Goal: Use online tool/utility: Utilize a website feature to perform a specific function

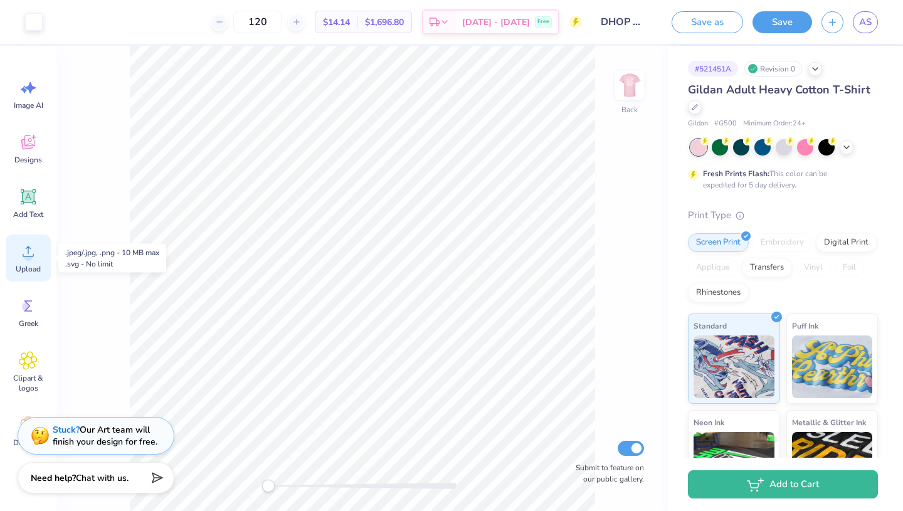
click at [41, 265] on span "Upload" at bounding box center [28, 269] width 25 height 10
click at [25, 263] on div "Upload" at bounding box center [28, 258] width 45 height 47
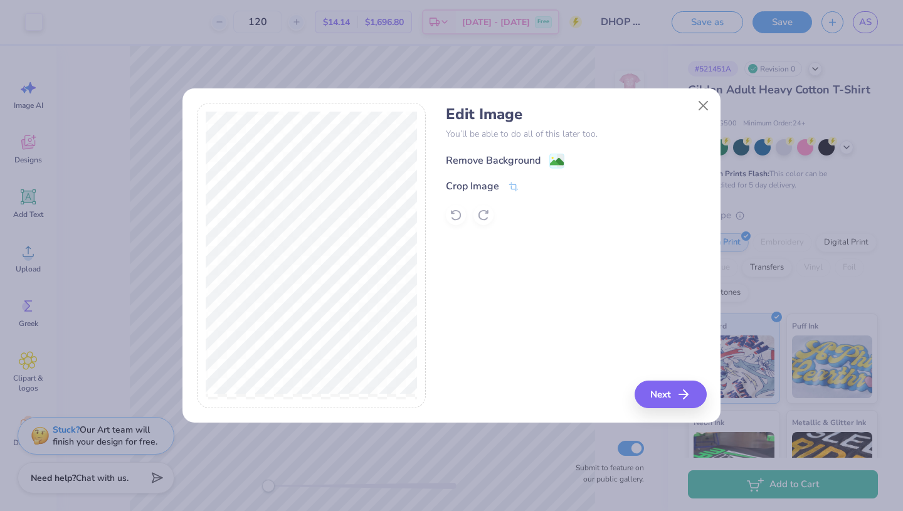
click at [488, 161] on div "Remove Background" at bounding box center [505, 161] width 119 height 16
click at [488, 394] on line "button" at bounding box center [687, 394] width 9 height 0
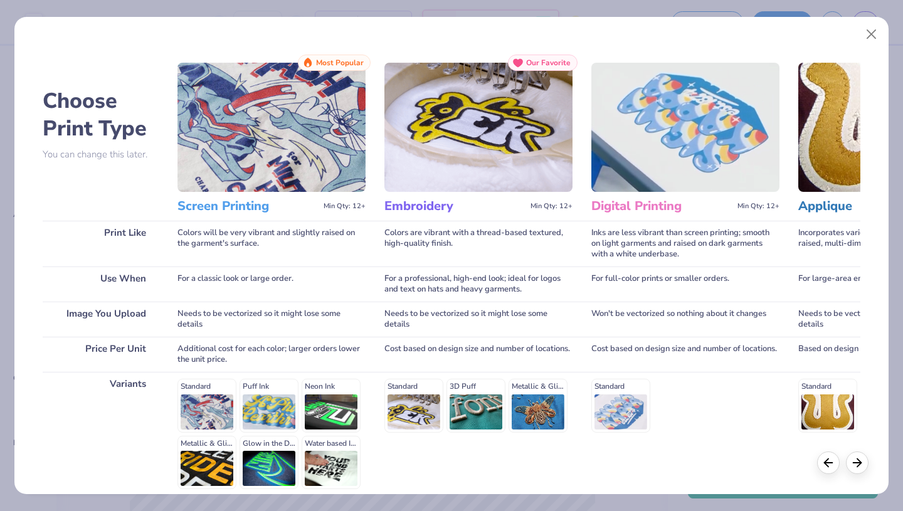
scroll to position [115, 0]
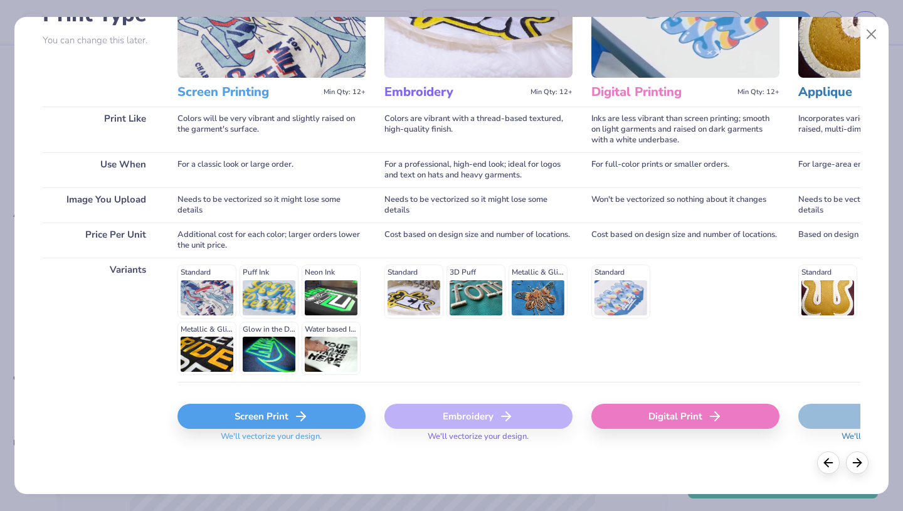
click at [310, 409] on div "Screen Print" at bounding box center [271, 416] width 188 height 25
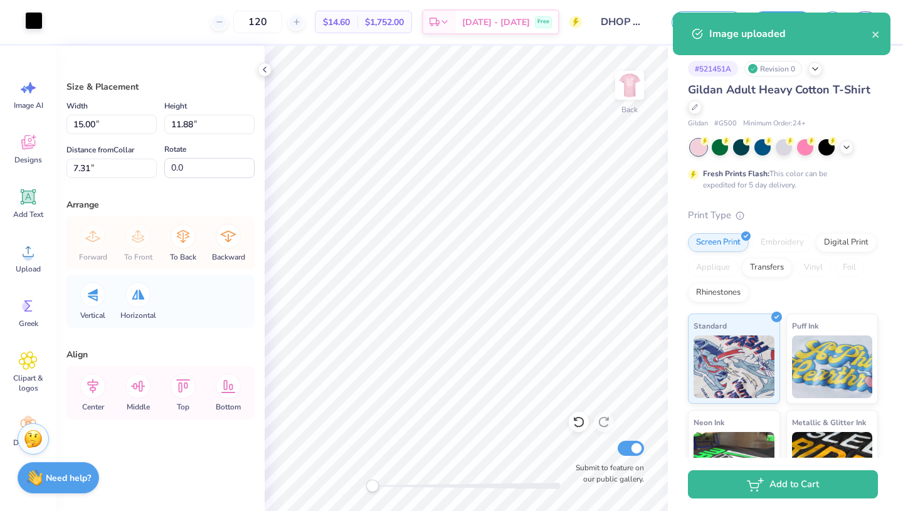
click at [33, 21] on div at bounding box center [34, 21] width 18 height 18
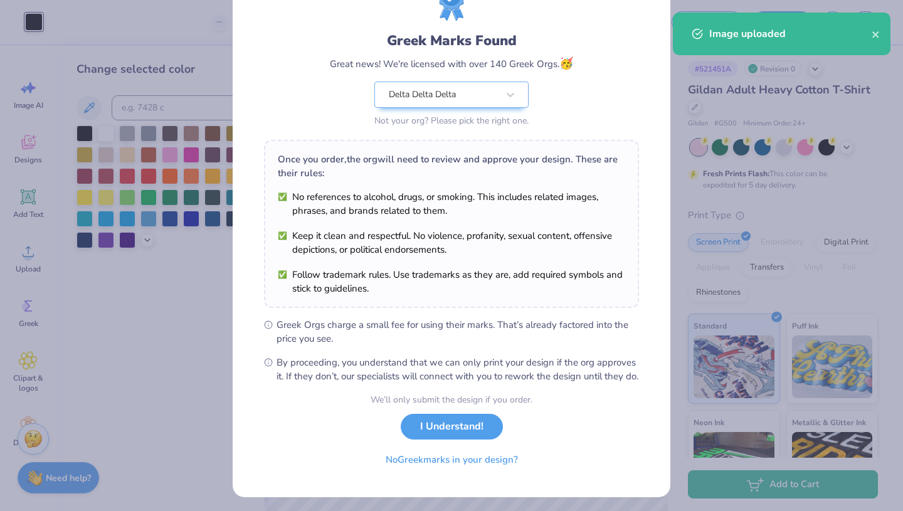
scroll to position [77, 0]
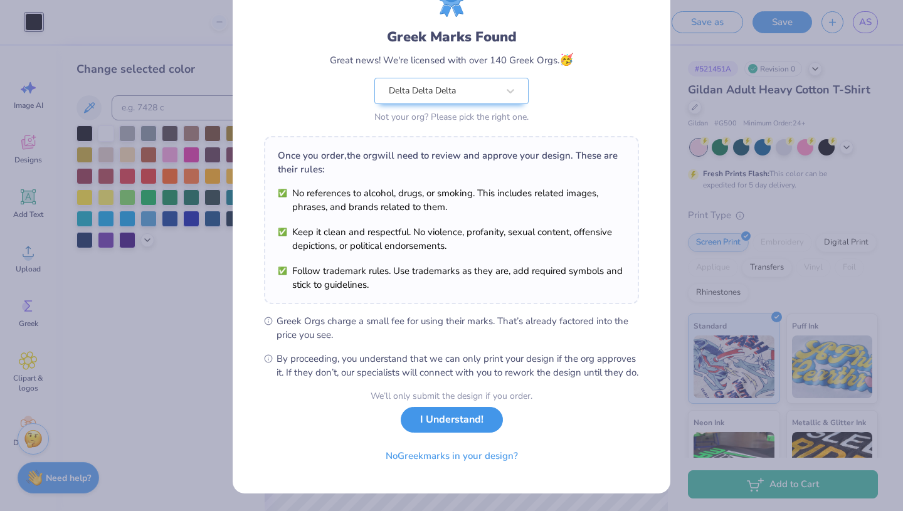
click at [428, 415] on button "I Understand!" at bounding box center [452, 420] width 102 height 26
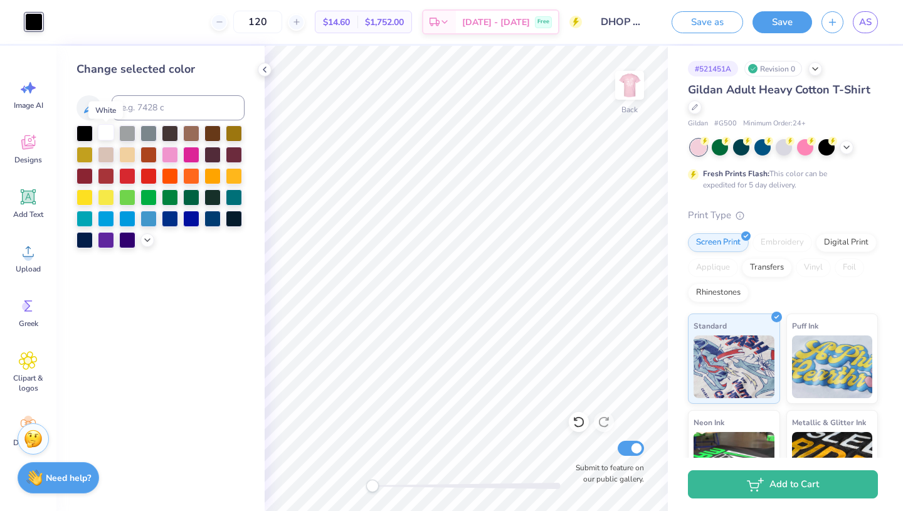
click at [102, 131] on div at bounding box center [106, 132] width 16 height 16
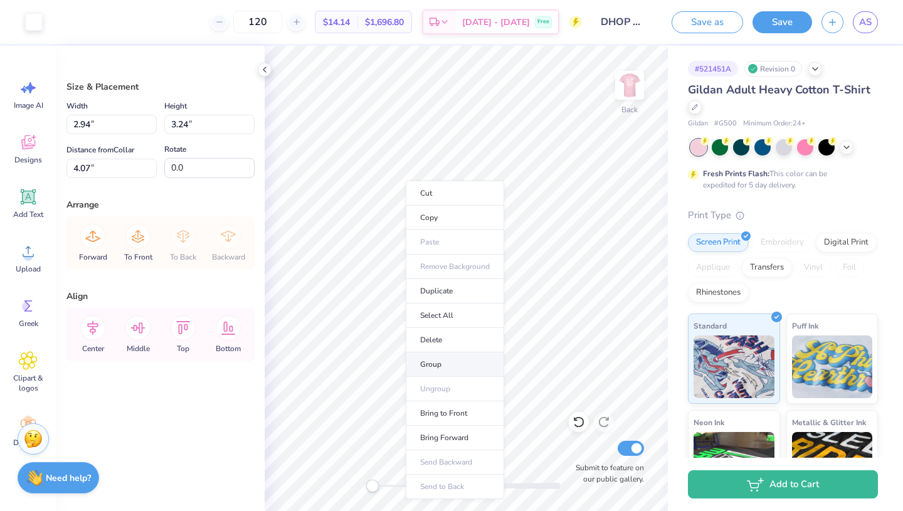
click at [469, 359] on li "Group" at bounding box center [455, 364] width 98 height 24
type input "4.06"
type input "3.22"
type input "4.09"
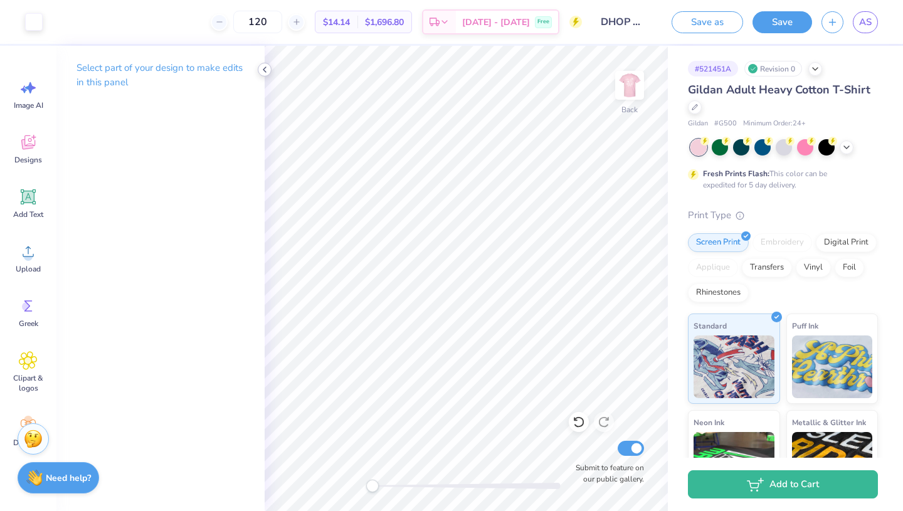
click at [268, 70] on icon at bounding box center [265, 70] width 10 height 10
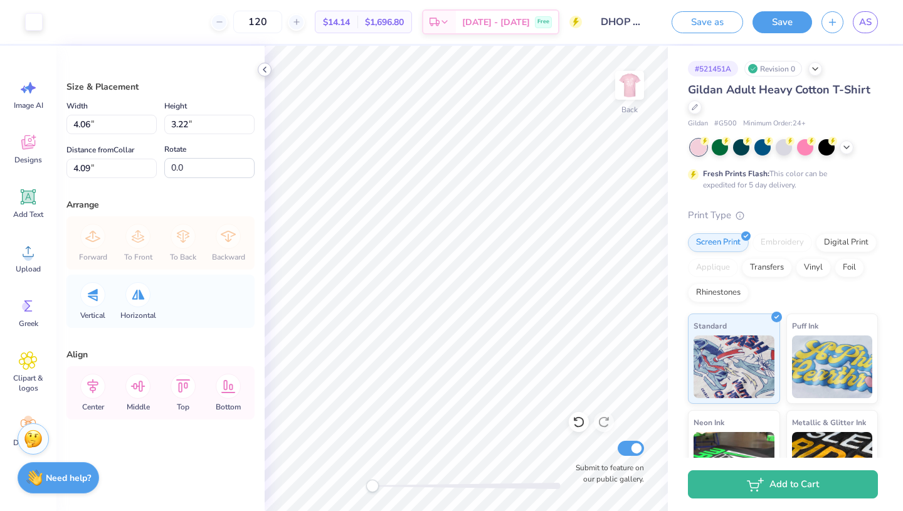
type input "3.70"
type input "2.93"
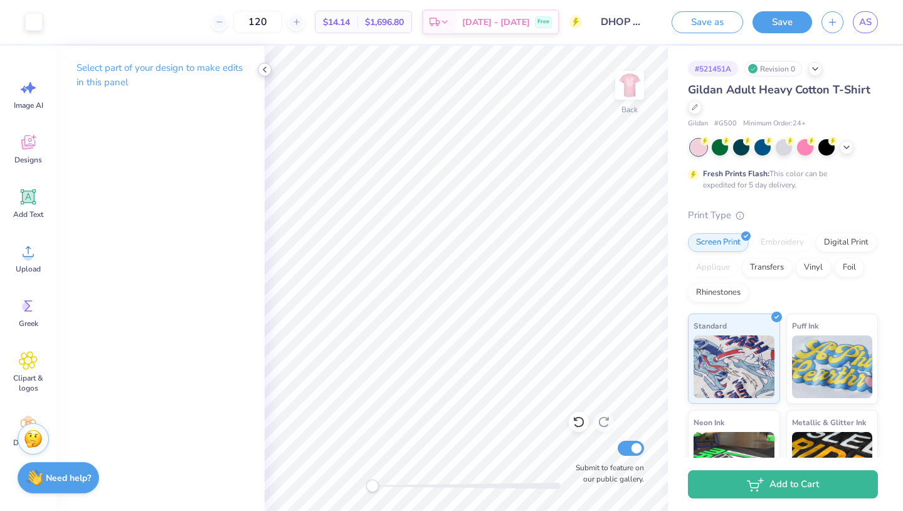
click at [260, 70] on icon at bounding box center [265, 70] width 10 height 10
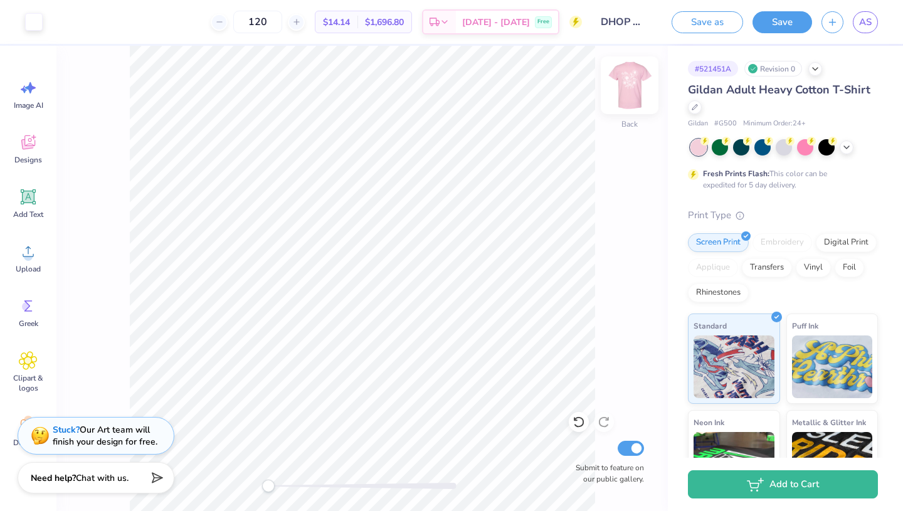
click at [488, 82] on img at bounding box center [629, 85] width 50 height 50
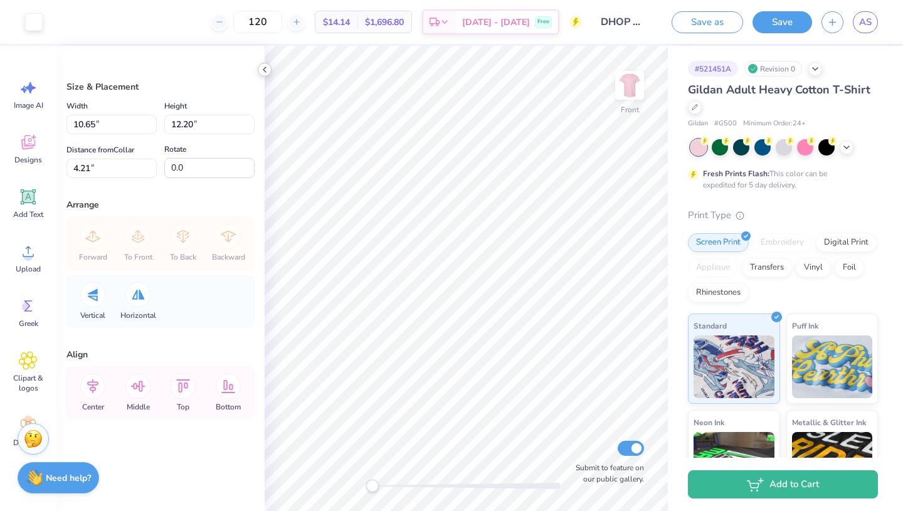
click at [265, 75] on div at bounding box center [265, 70] width 14 height 14
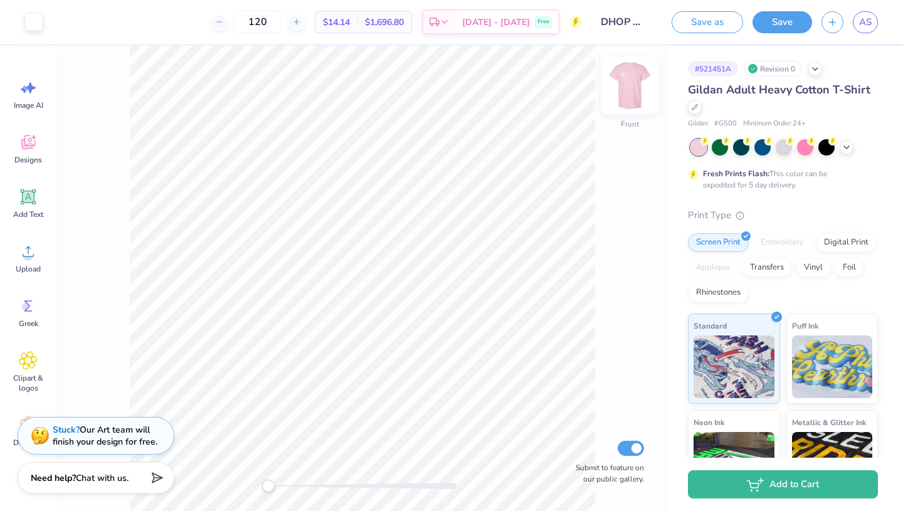
click at [488, 90] on img at bounding box center [629, 85] width 50 height 50
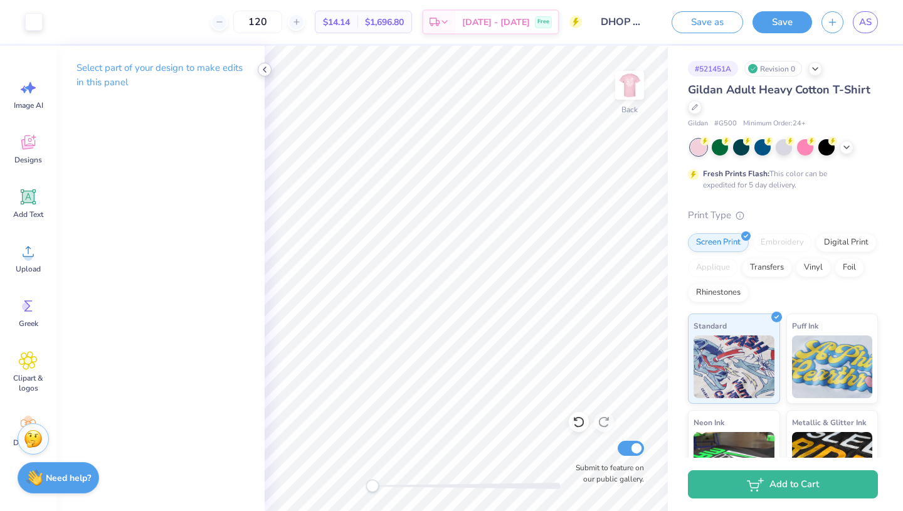
click at [268, 71] on icon at bounding box center [265, 70] width 10 height 10
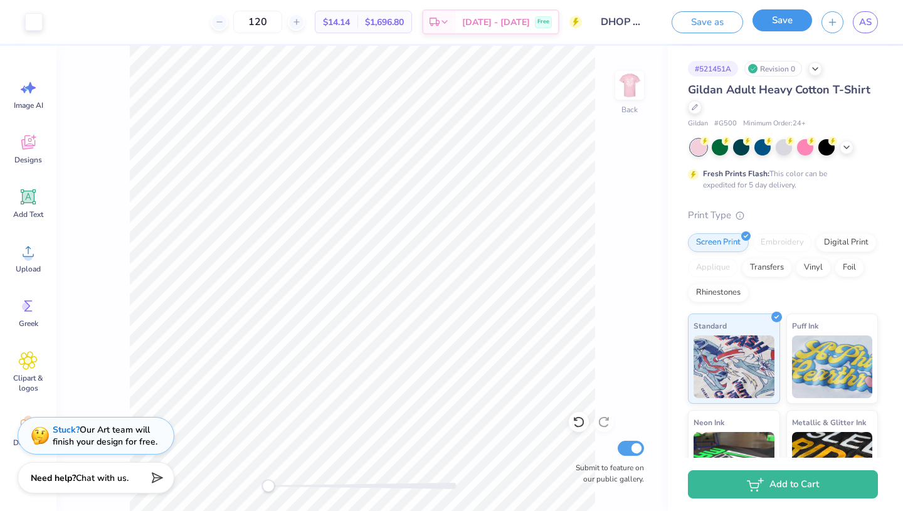
click at [488, 25] on button "Save" at bounding box center [782, 20] width 60 height 22
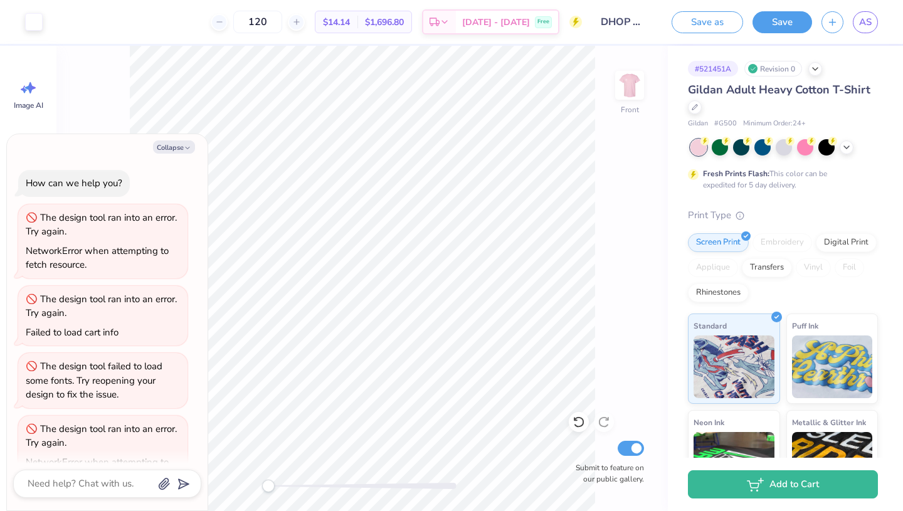
scroll to position [36, 0]
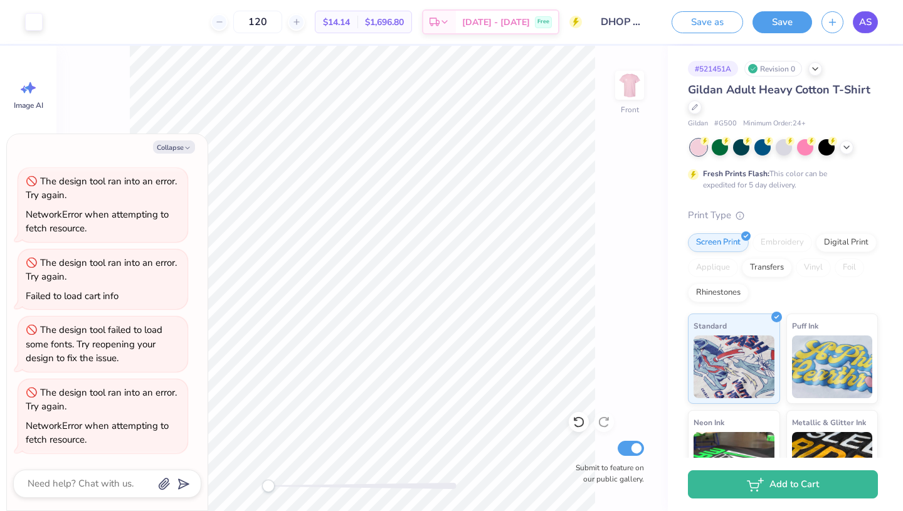
click at [855, 23] on link "AS" at bounding box center [865, 22] width 25 height 22
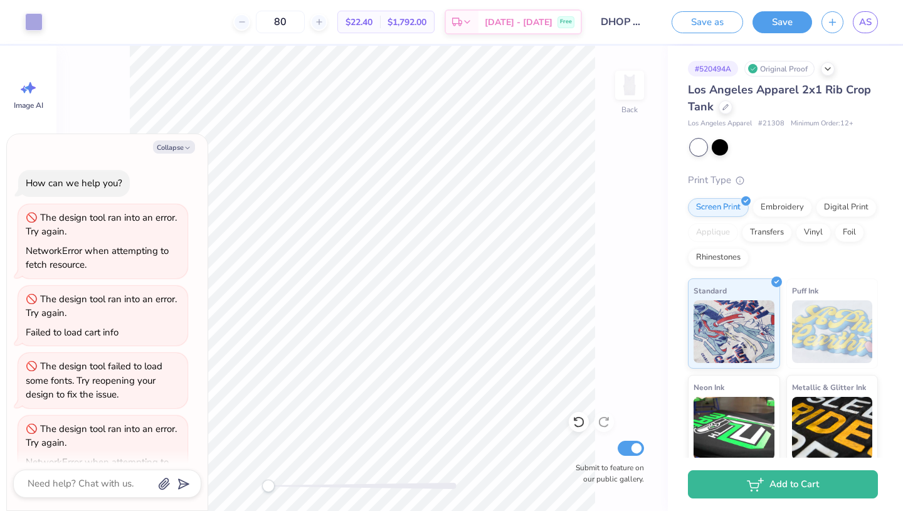
scroll to position [36, 0]
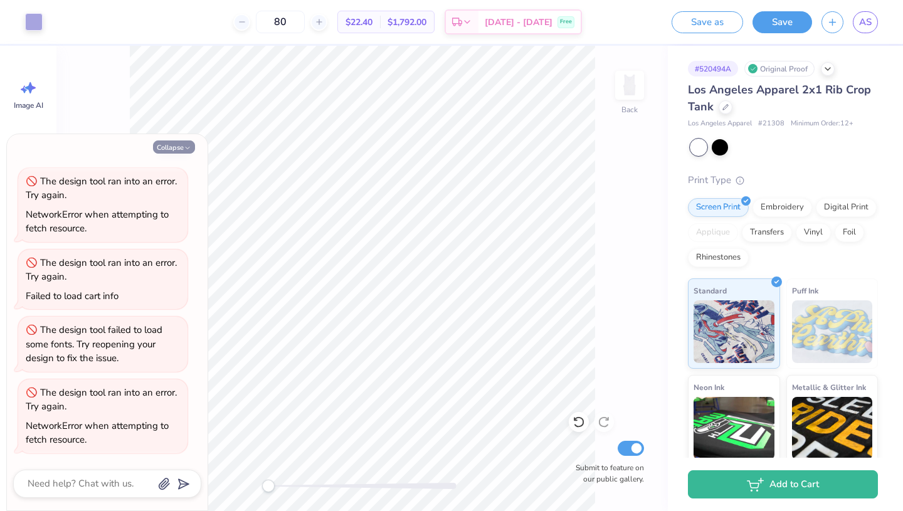
click at [162, 147] on button "Collapse" at bounding box center [174, 146] width 42 height 13
type textarea "x"
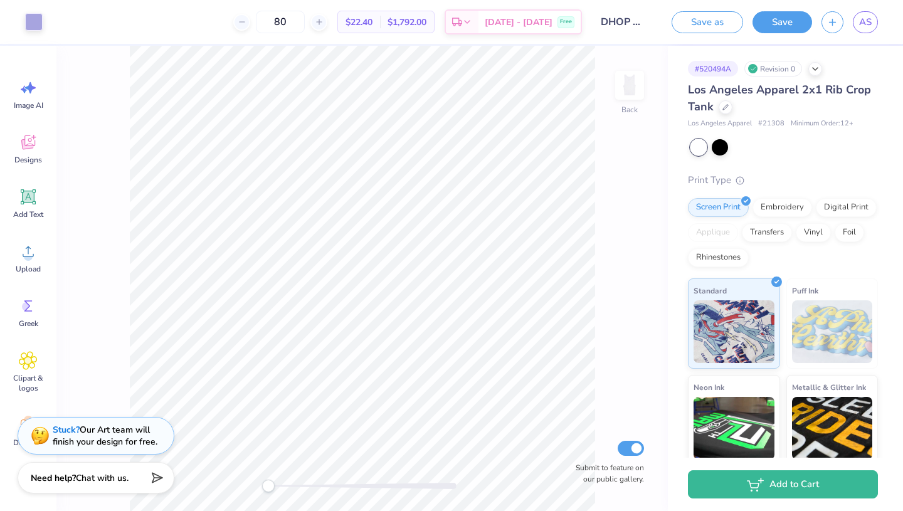
scroll to position [0, 87]
